Goal: Information Seeking & Learning: Learn about a topic

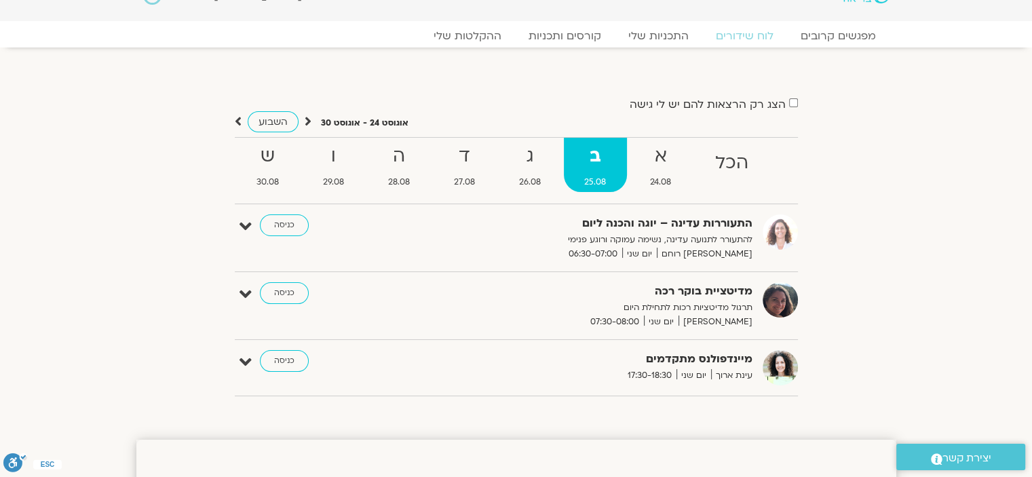
scroll to position [25, 0]
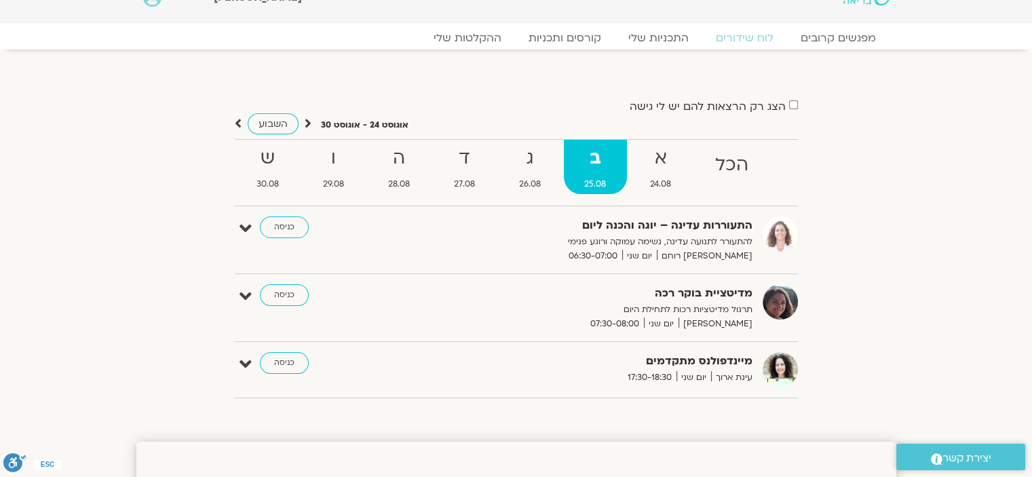
drag, startPoint x: 1037, startPoint y: 71, endPoint x: 1042, endPoint y: 30, distance: 41.7
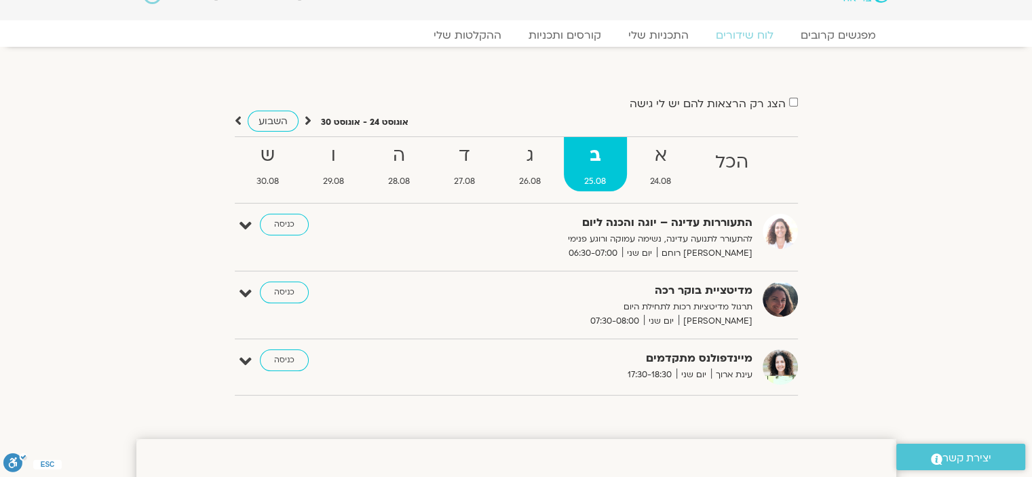
scroll to position [0, 0]
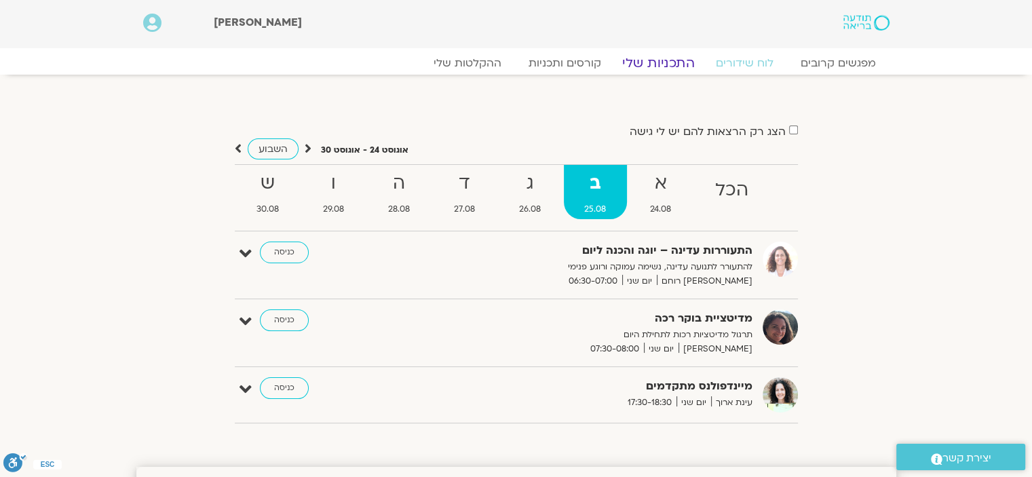
click at [664, 60] on link "התכניות שלי" at bounding box center [658, 63] width 105 height 16
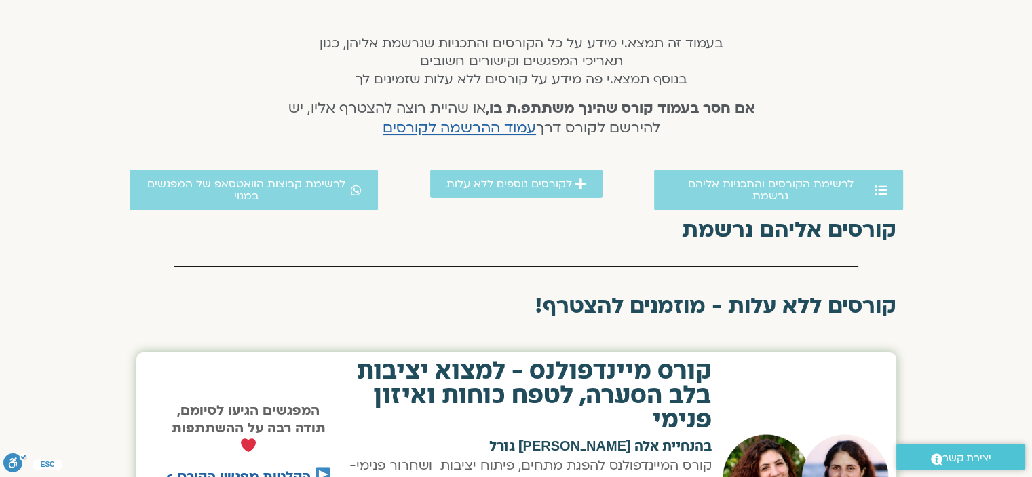
scroll to position [266, 0]
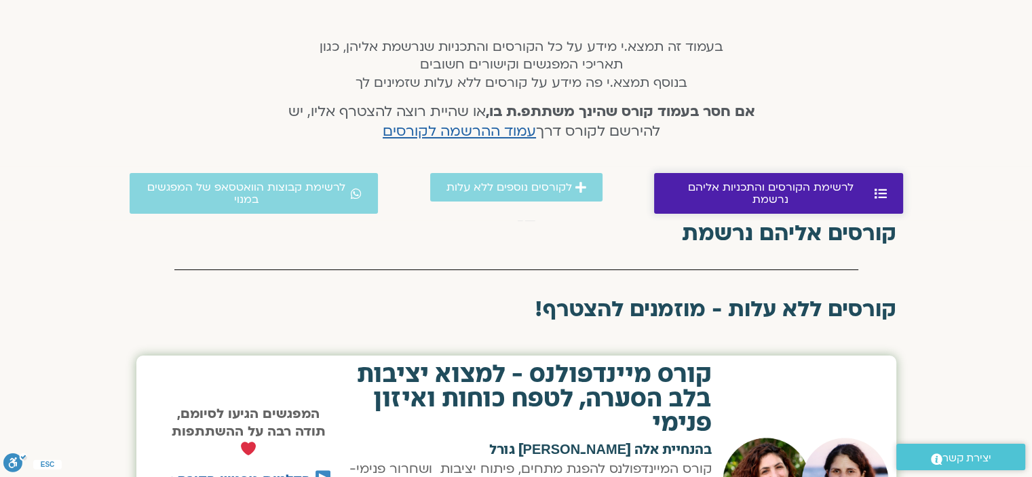
click at [825, 184] on span "לרשימת הקורסים והתכניות אליהם נרשמת" at bounding box center [771, 193] width 201 height 24
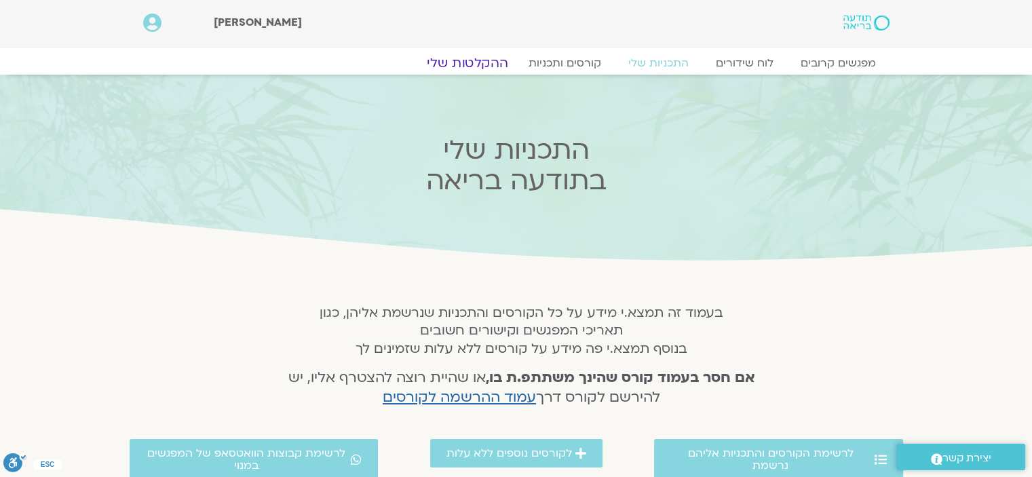
click at [487, 63] on link "ההקלטות שלי" at bounding box center [468, 63] width 114 height 16
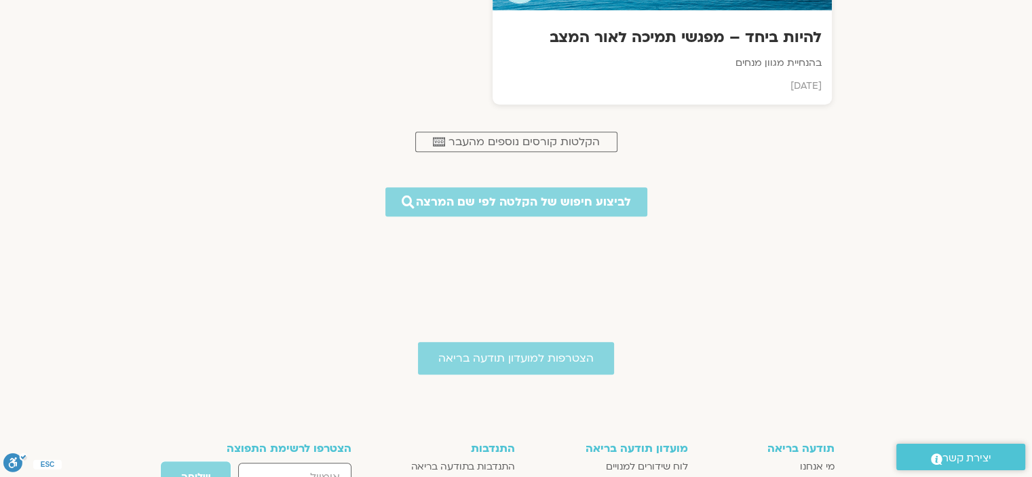
scroll to position [701, 0]
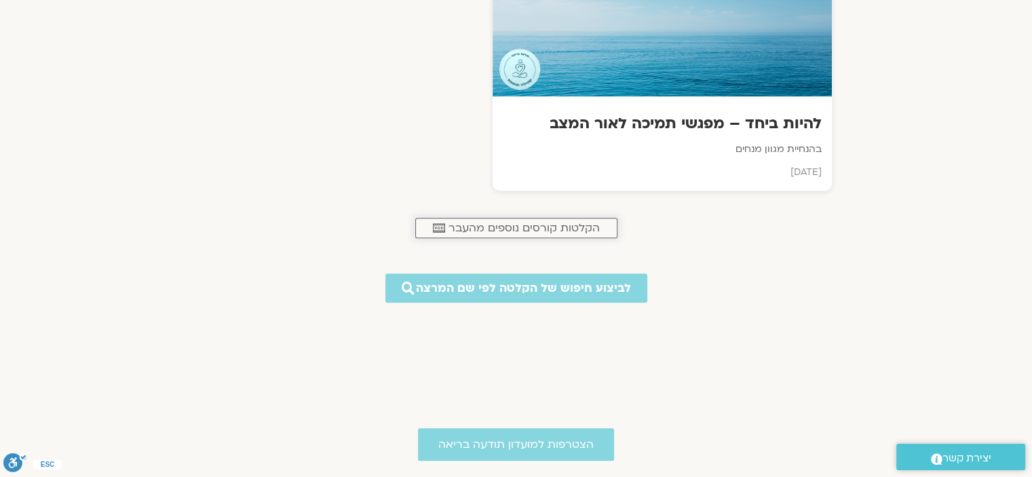
click at [489, 230] on span "הקלטות קורסים נוספים מהעבר" at bounding box center [524, 228] width 151 height 12
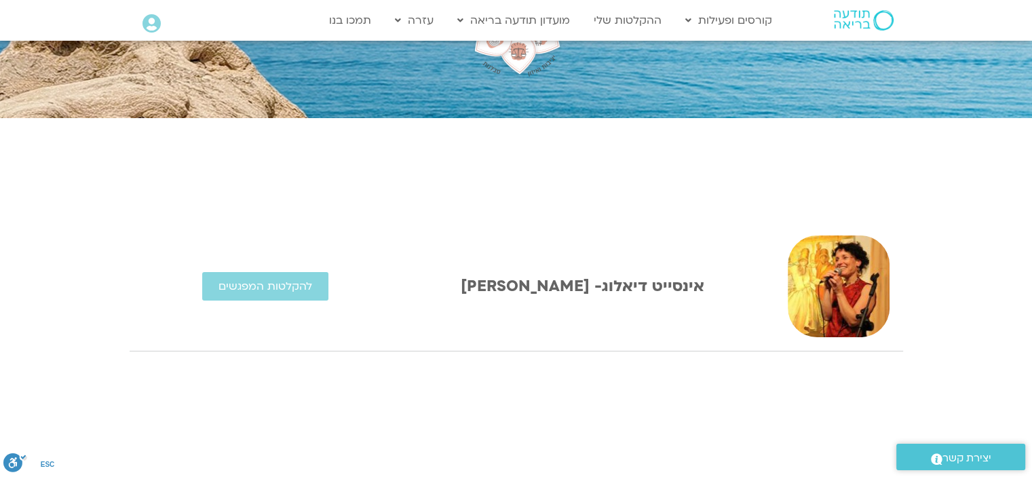
scroll to position [184, 0]
click at [580, 282] on link "אינסייט דיאלוג- אלהיה אייל מור" at bounding box center [583, 286] width 244 height 21
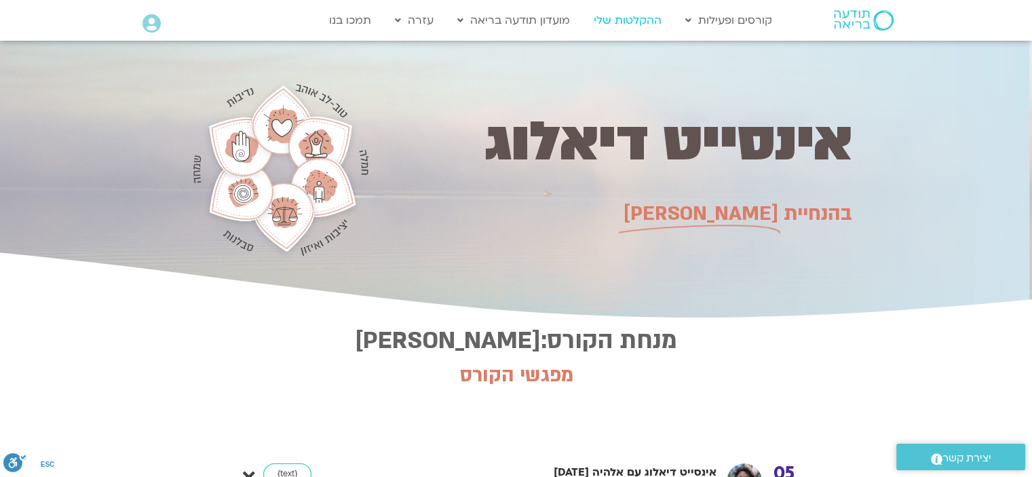
click at [638, 12] on link "ההקלטות שלי" at bounding box center [627, 20] width 81 height 26
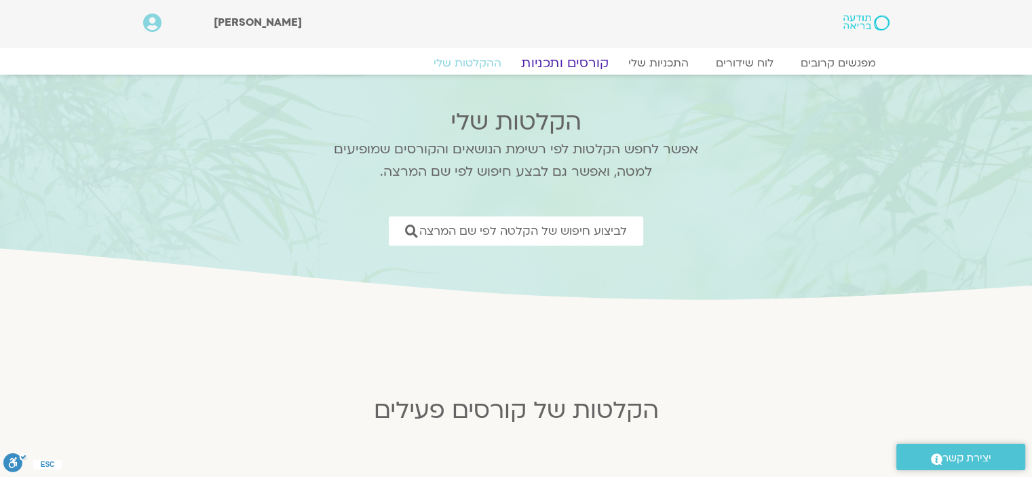
click at [589, 60] on link "קורסים ותכניות" at bounding box center [564, 63] width 119 height 16
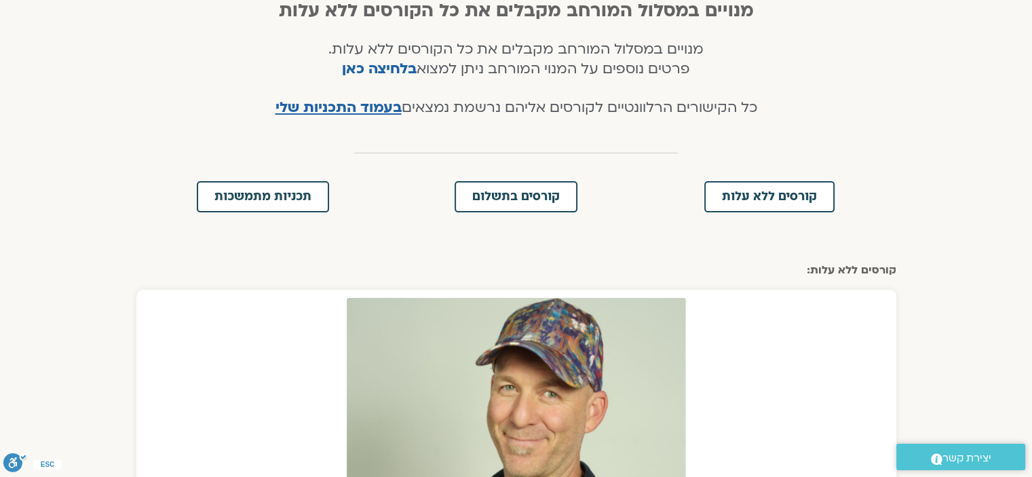
scroll to position [328, 0]
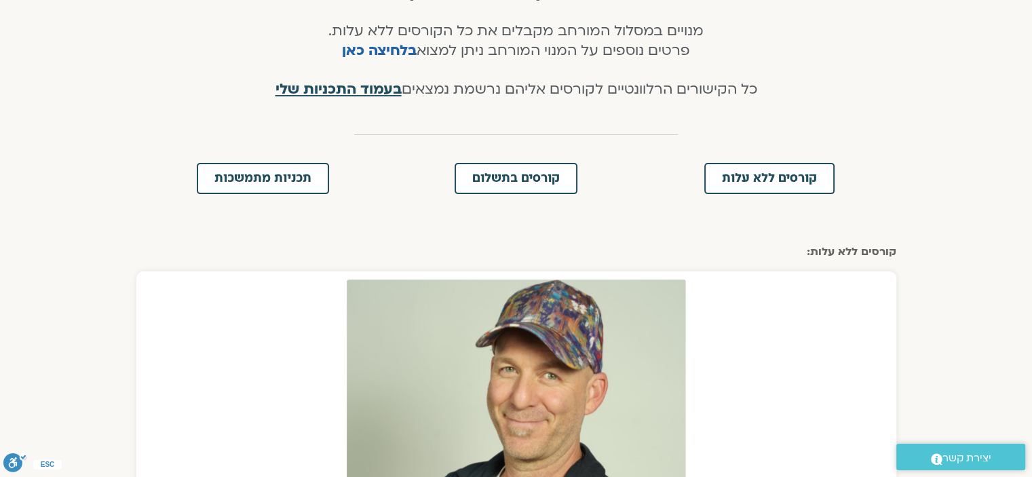
click at [350, 88] on span "בעמוד התכניות שלי" at bounding box center [339, 89] width 126 height 20
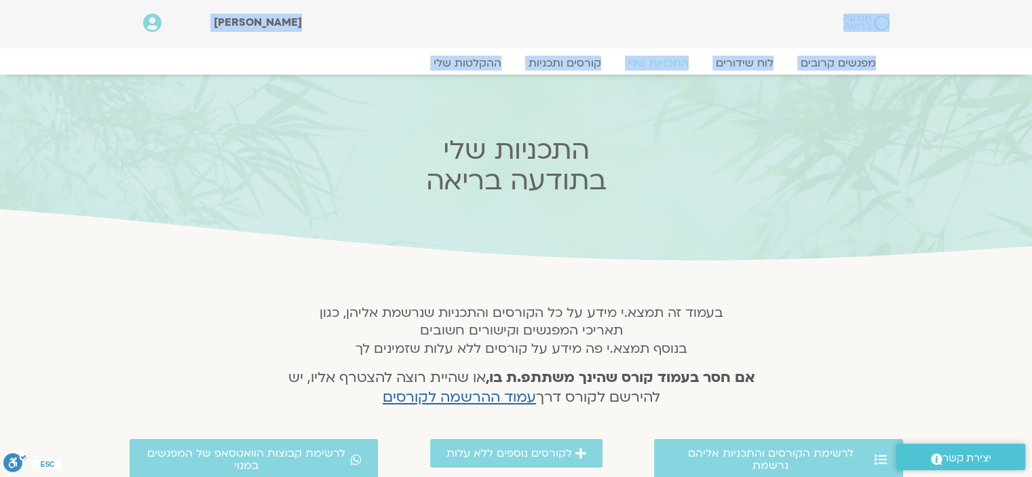
drag, startPoint x: 1017, startPoint y: 43, endPoint x: 1021, endPoint y: 79, distance: 36.8
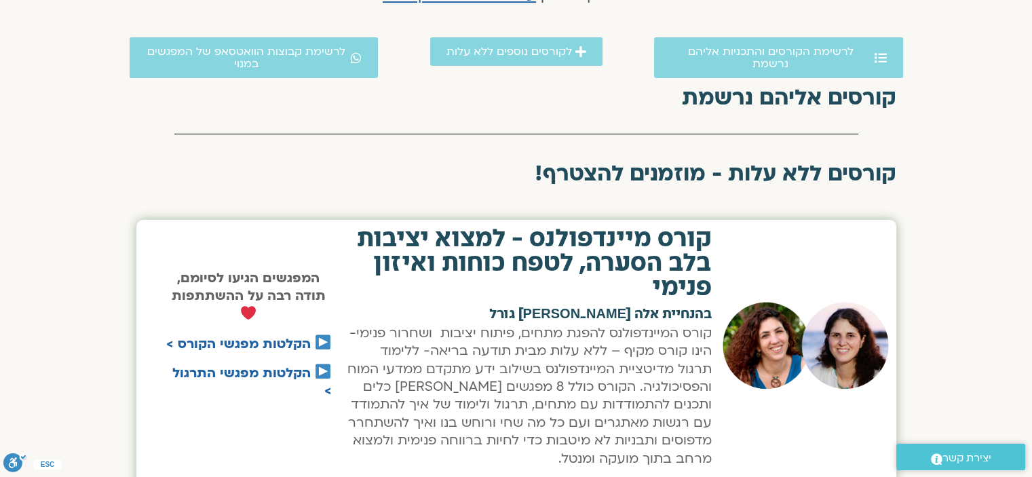
scroll to position [406, 0]
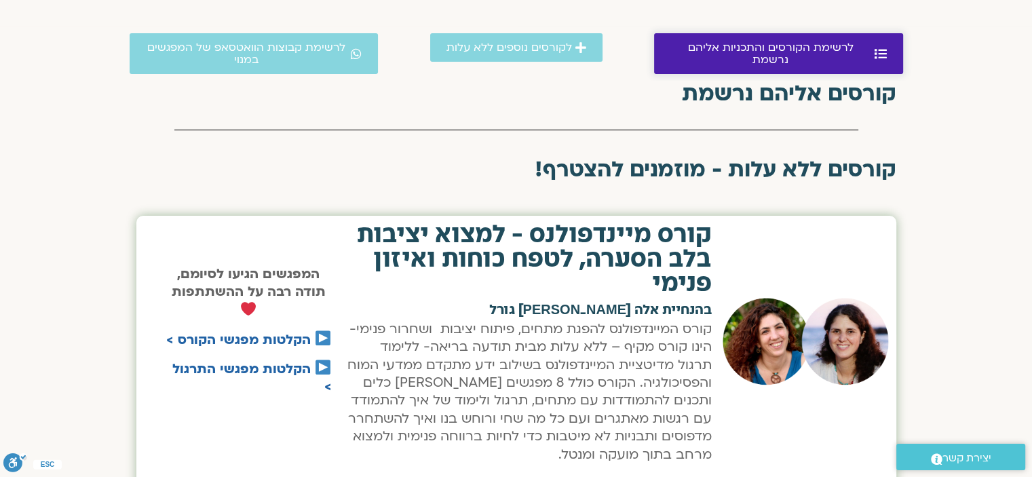
click at [801, 48] on span "לרשימת הקורסים והתכניות אליהם נרשמת" at bounding box center [771, 53] width 201 height 24
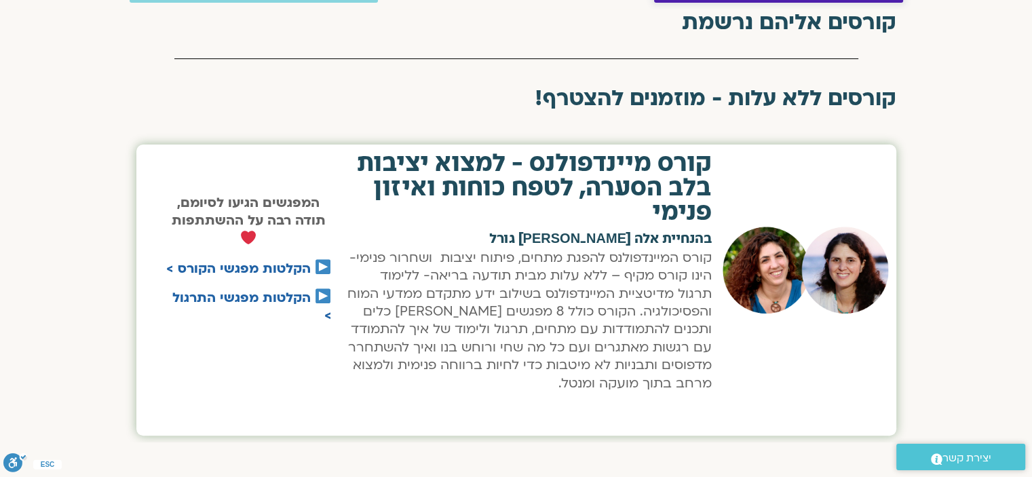
scroll to position [483, 0]
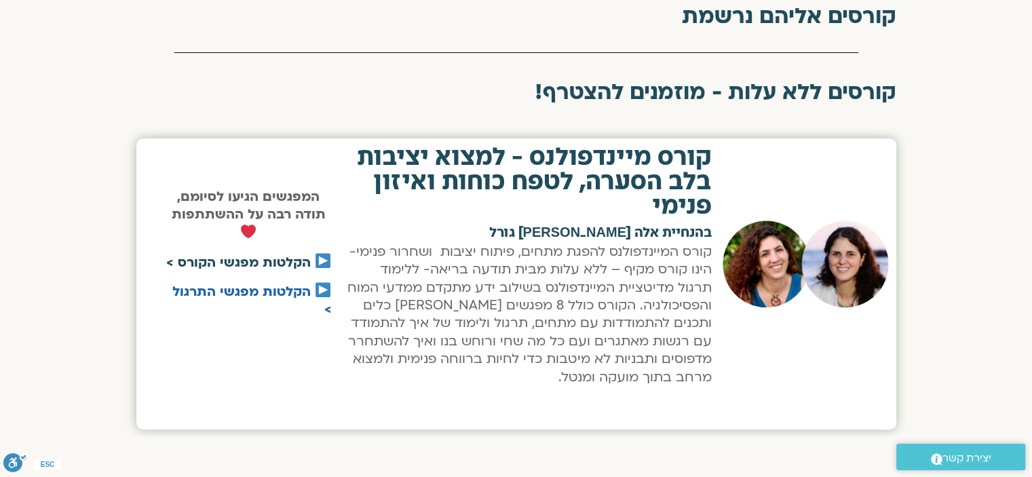
click at [285, 263] on link "הקלטות מפגשי הקורס >" at bounding box center [238, 263] width 145 height 18
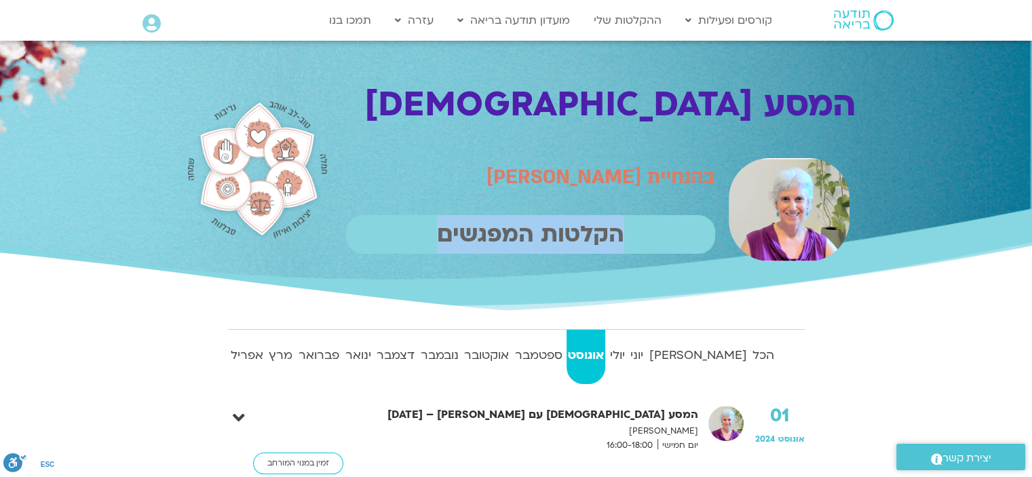
drag, startPoint x: 631, startPoint y: 236, endPoint x: 442, endPoint y: 224, distance: 189.8
click at [442, 224] on p "הקלטות המפגשים" at bounding box center [530, 234] width 369 height 39
copy p "הקלטות המפגשים"
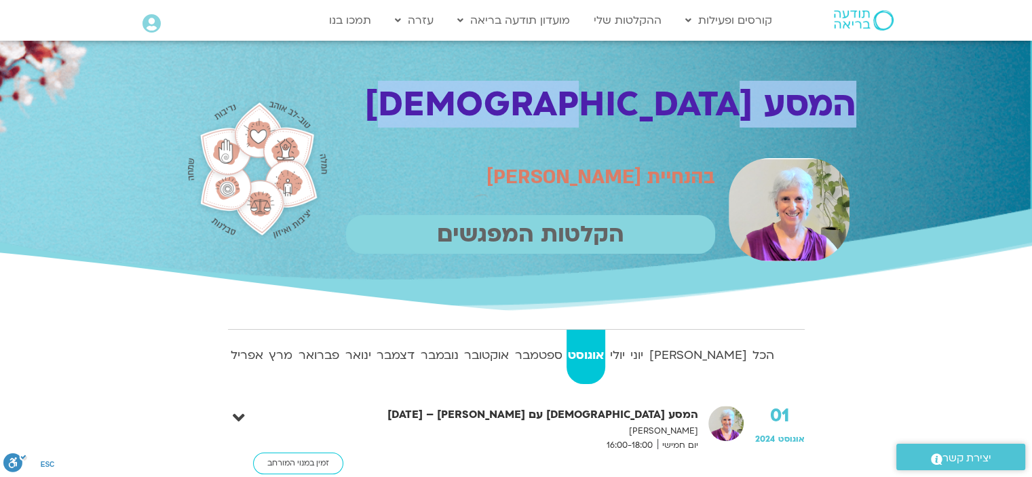
drag, startPoint x: 853, startPoint y: 102, endPoint x: 576, endPoint y: 108, distance: 276.3
click at [576, 108] on h1 "המסע [DEMOGRAPHIC_DATA]" at bounding box center [597, 104] width 517 height 39
copy h1 "המסע [DEMOGRAPHIC_DATA]"
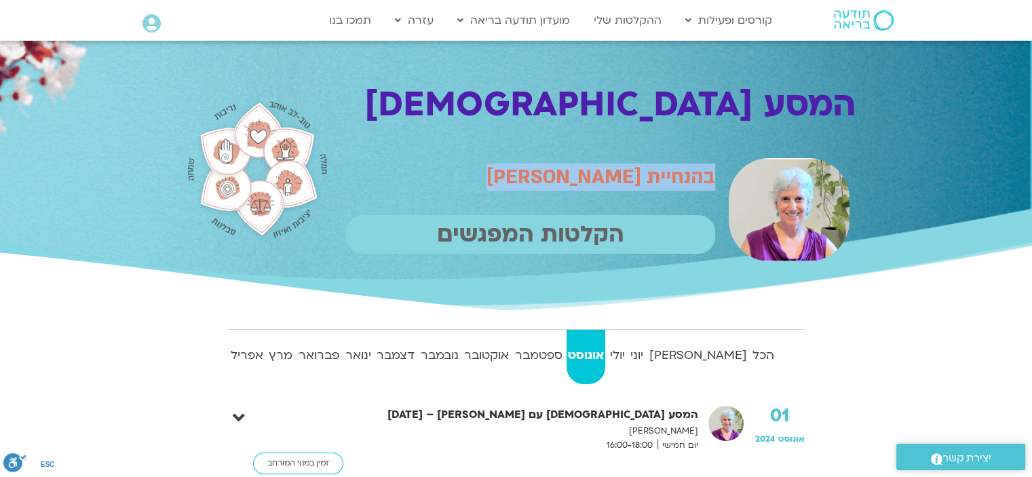
drag, startPoint x: 710, startPoint y: 174, endPoint x: 466, endPoint y: 155, distance: 244.5
click at [466, 155] on div "בהנחיית סנדיה בר קמה הקלטות המפגשים" at bounding box center [530, 210] width 383 height 119
copy span "בהנחיית [PERSON_NAME]"
